Goal: Task Accomplishment & Management: Manage account settings

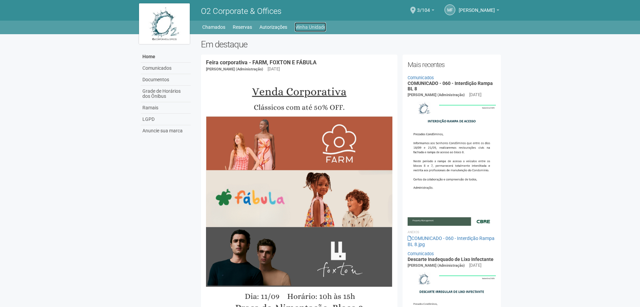
click at [308, 25] on link "Minha Unidade" at bounding box center [310, 26] width 31 height 9
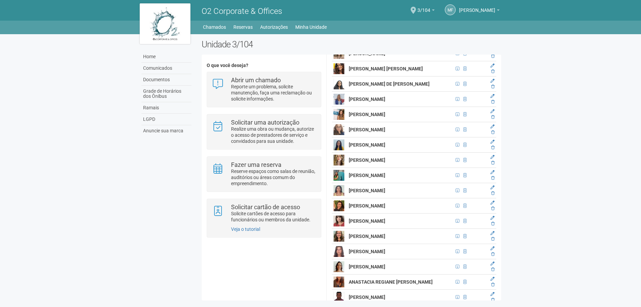
scroll to position [372, 0]
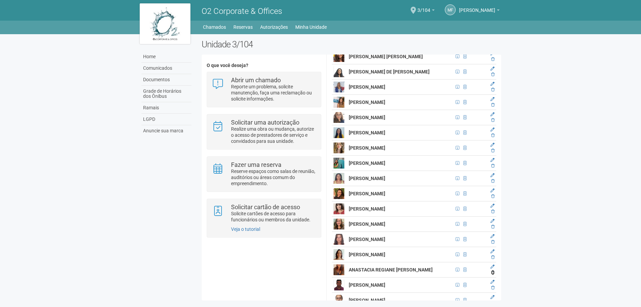
click at [492, 273] on icon at bounding box center [492, 272] width 3 height 4
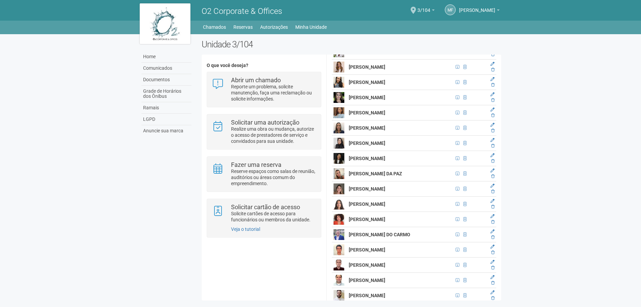
scroll to position [3146, 0]
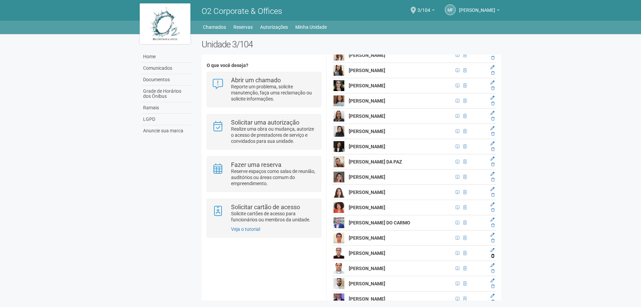
click at [492, 258] on icon at bounding box center [492, 256] width 3 height 4
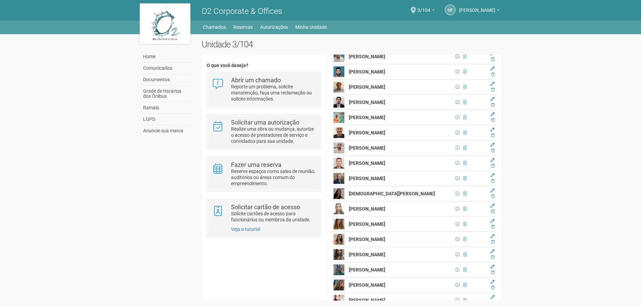
scroll to position [2808, 0]
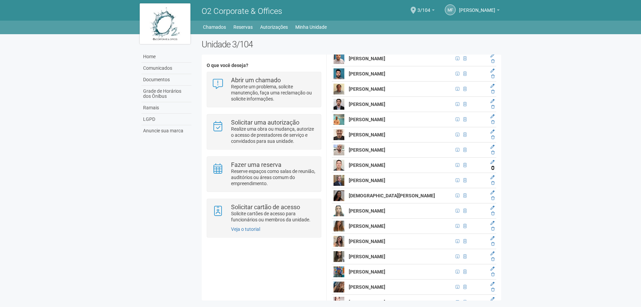
click at [492, 170] on icon at bounding box center [492, 168] width 3 height 4
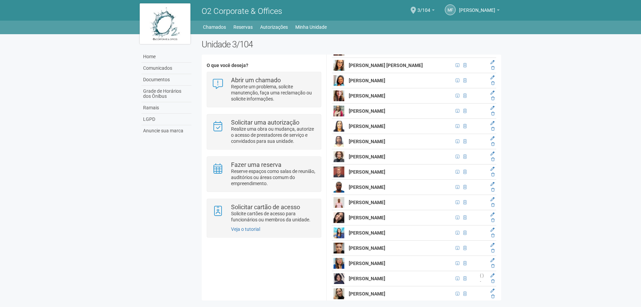
scroll to position [2537, 0]
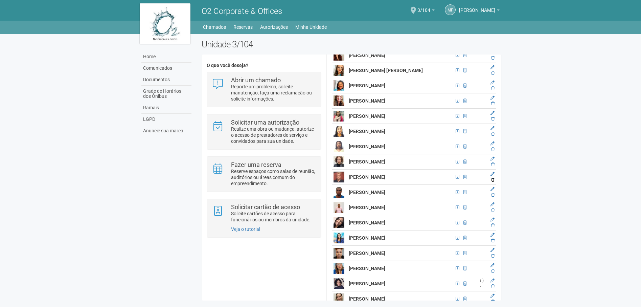
click at [492, 182] on icon at bounding box center [492, 180] width 3 height 4
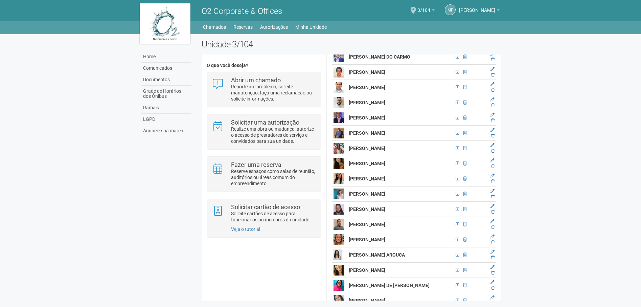
scroll to position [3315, 0]
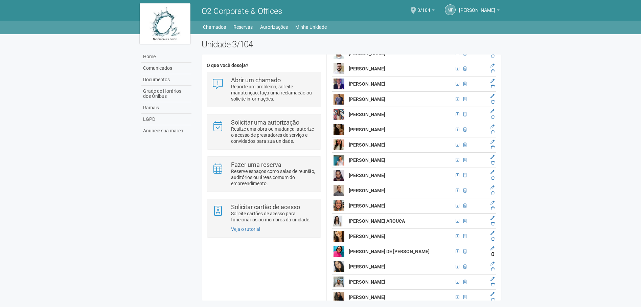
click at [492, 256] on icon at bounding box center [492, 254] width 3 height 4
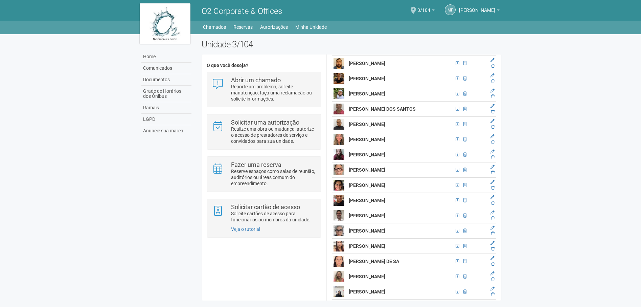
scroll to position [5009, 0]
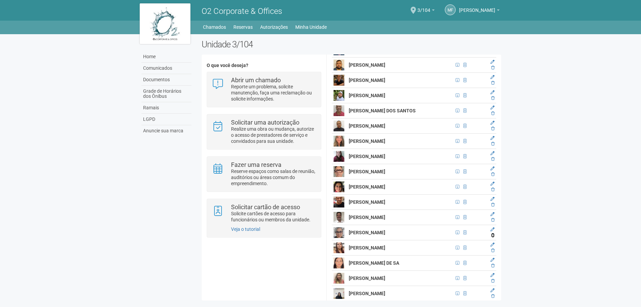
click at [492, 237] on icon at bounding box center [492, 235] width 3 height 4
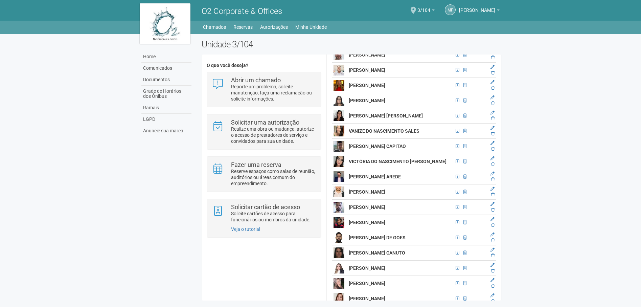
scroll to position [5449, 0]
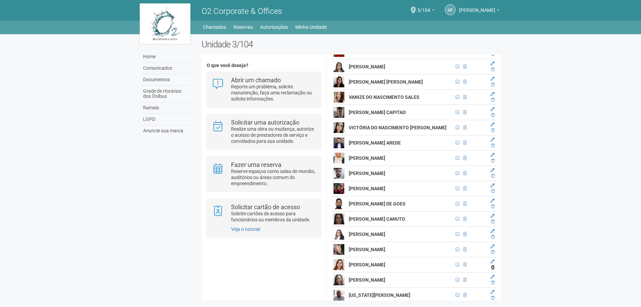
click at [492, 269] on icon at bounding box center [492, 267] width 3 height 4
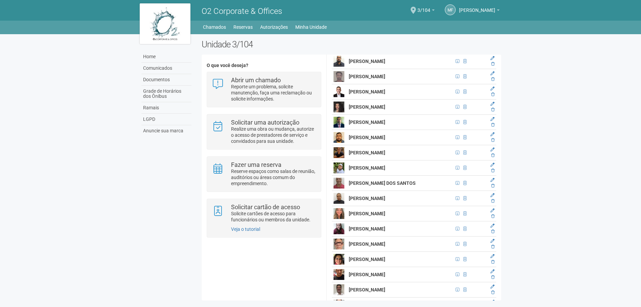
scroll to position [4939, 0]
